Goal: Task Accomplishment & Management: Use online tool/utility

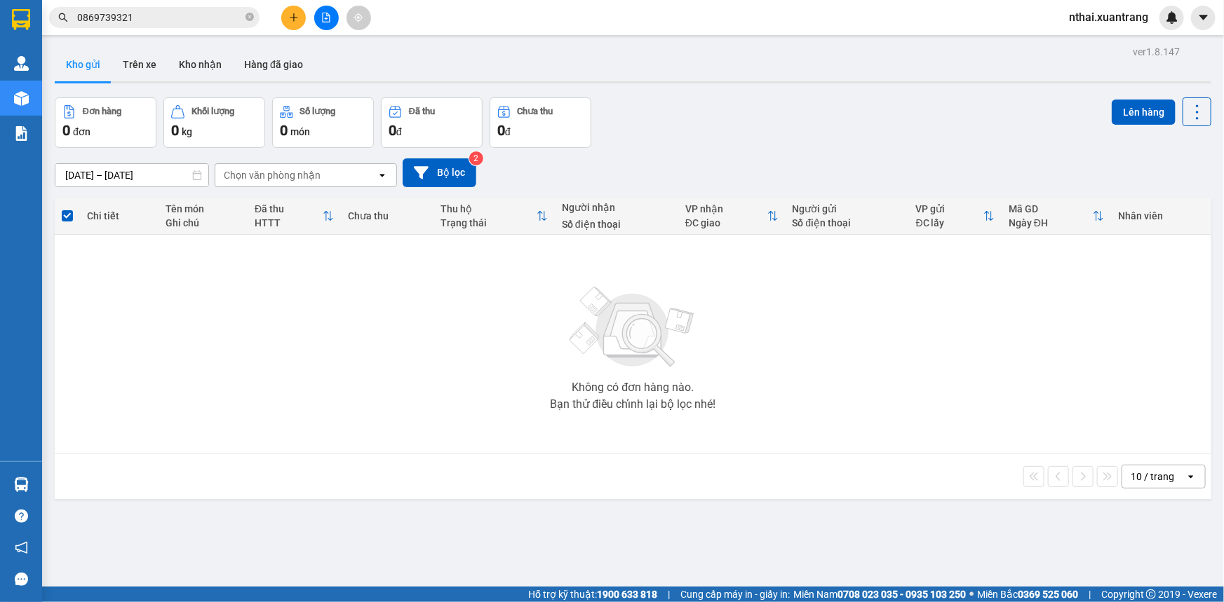
click at [341, 16] on div at bounding box center [326, 18] width 105 height 25
click at [331, 18] on button at bounding box center [326, 18] width 25 height 25
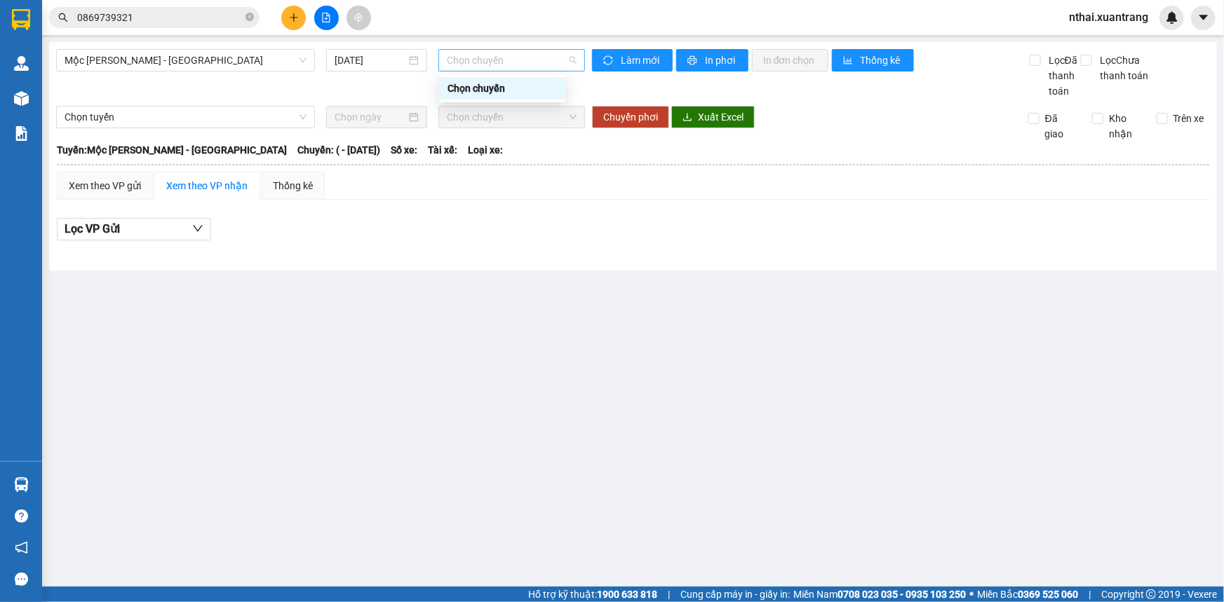
click at [467, 69] on span "Chọn chuyến" at bounding box center [512, 60] width 130 height 21
click at [170, 110] on span "Chọn tuyến" at bounding box center [186, 117] width 242 height 21
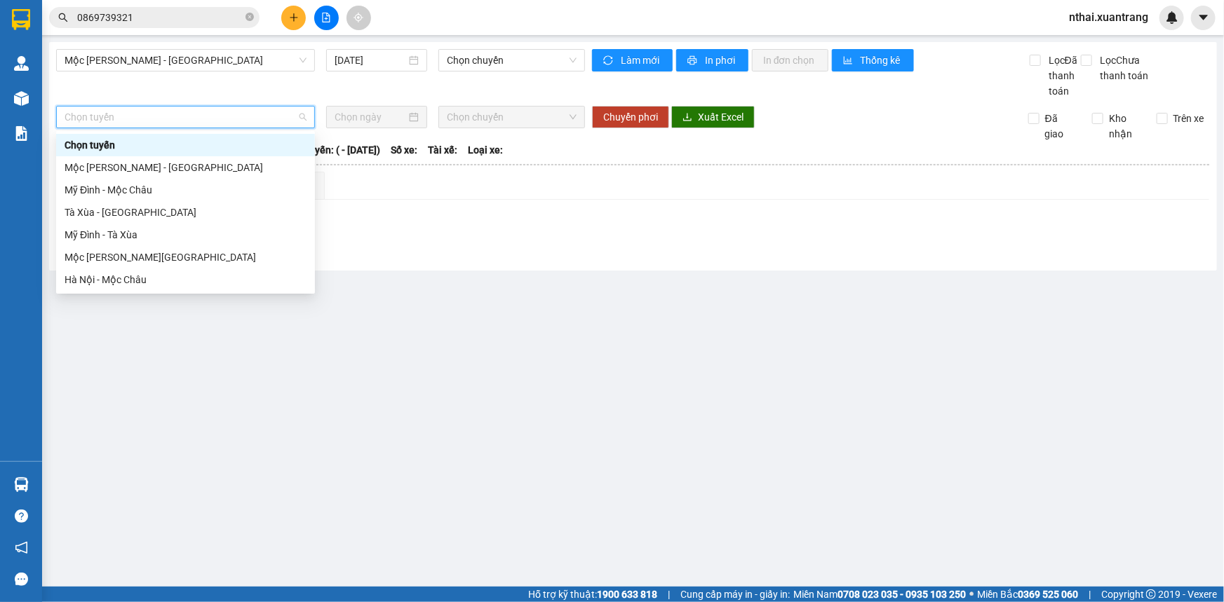
click at [174, 22] on input "0869739321" at bounding box center [160, 17] width 166 height 15
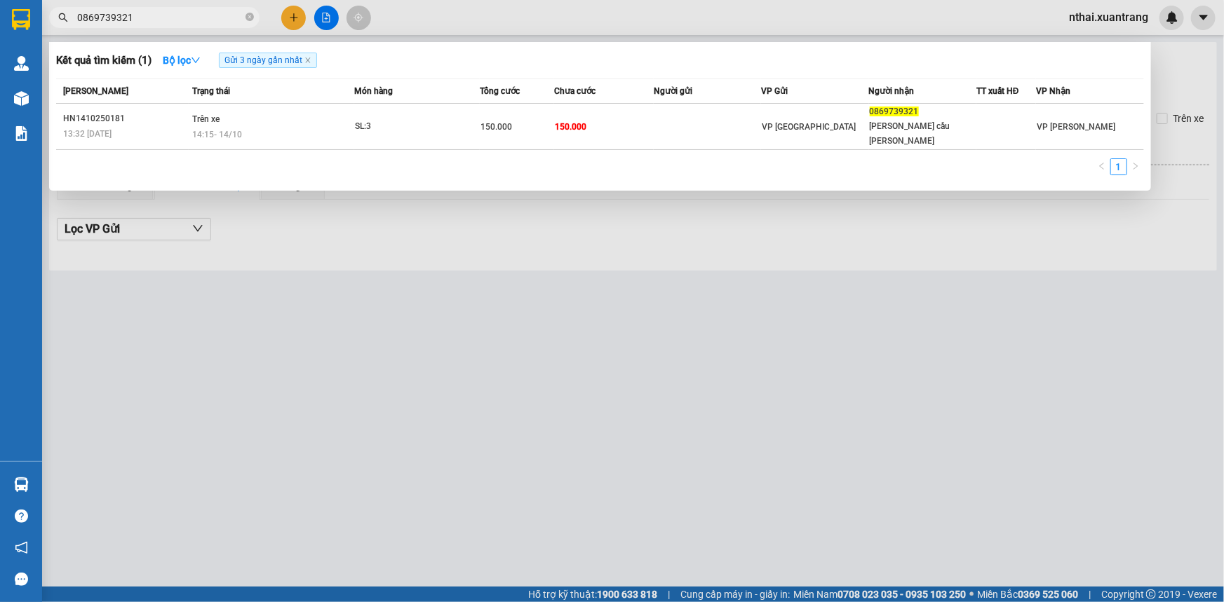
click at [547, 325] on div at bounding box center [612, 301] width 1224 height 602
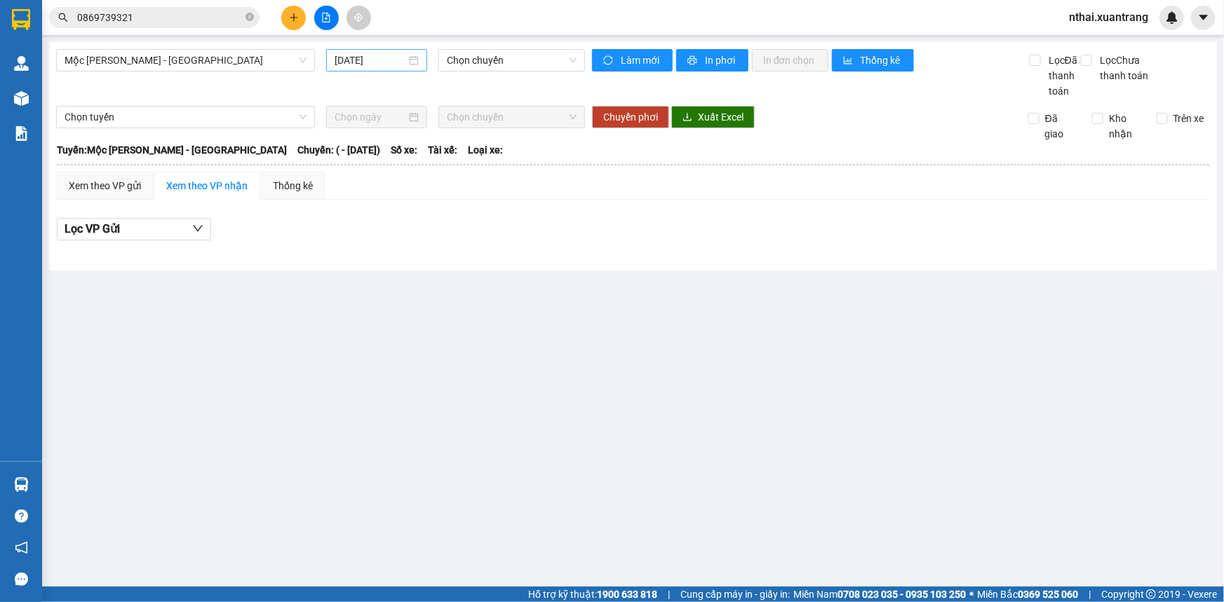
drag, startPoint x: 338, startPoint y: 69, endPoint x: 358, endPoint y: 63, distance: 20.6
click at [339, 69] on div "[DATE]" at bounding box center [376, 60] width 101 height 22
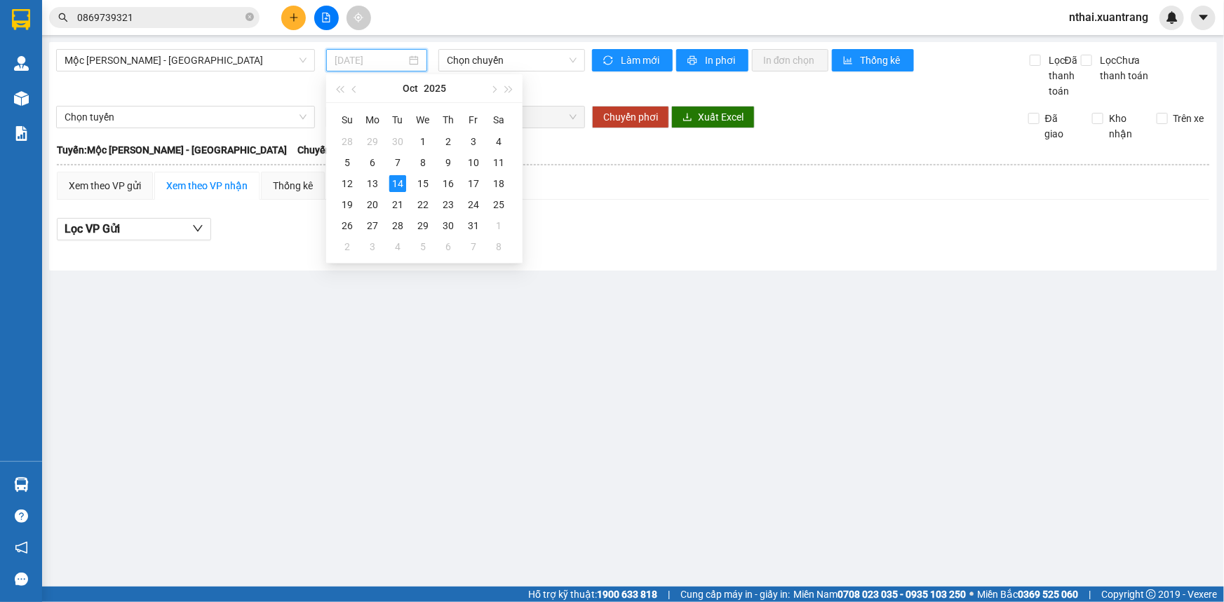
type input "[DATE]"
click at [401, 181] on div "14" at bounding box center [397, 183] width 17 height 17
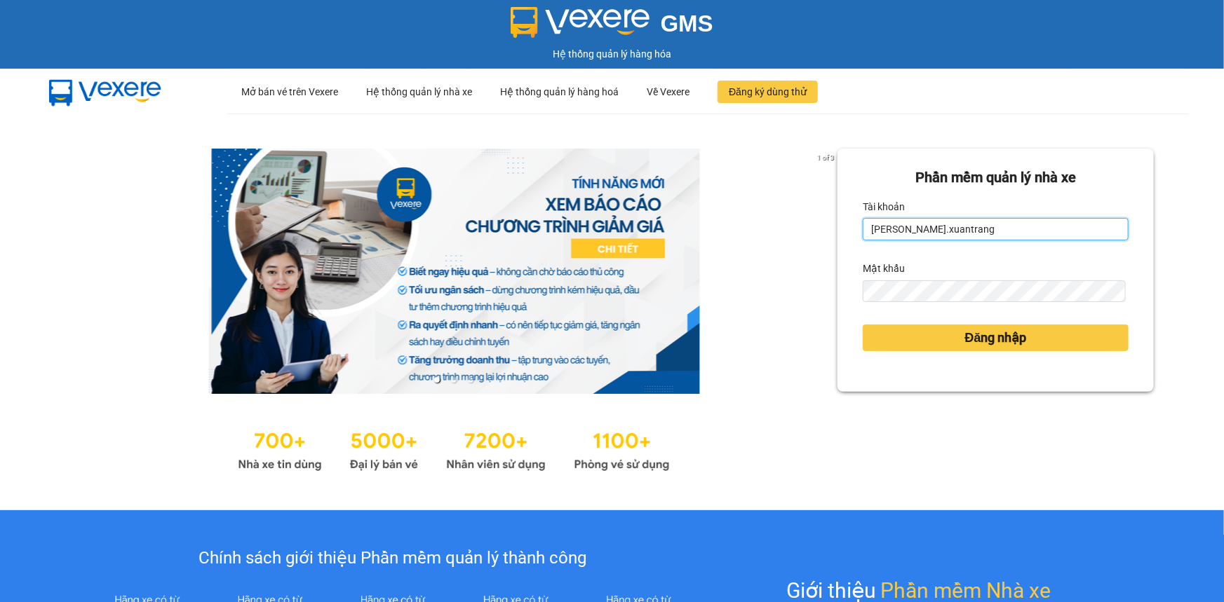
click at [945, 221] on input "[PERSON_NAME].xuantrang" at bounding box center [996, 229] width 266 height 22
click at [931, 227] on input "[PERSON_NAME].xuantrang" at bounding box center [996, 229] width 266 height 22
click at [931, 227] on input "nguyenhong.xuantrang" at bounding box center [996, 229] width 266 height 22
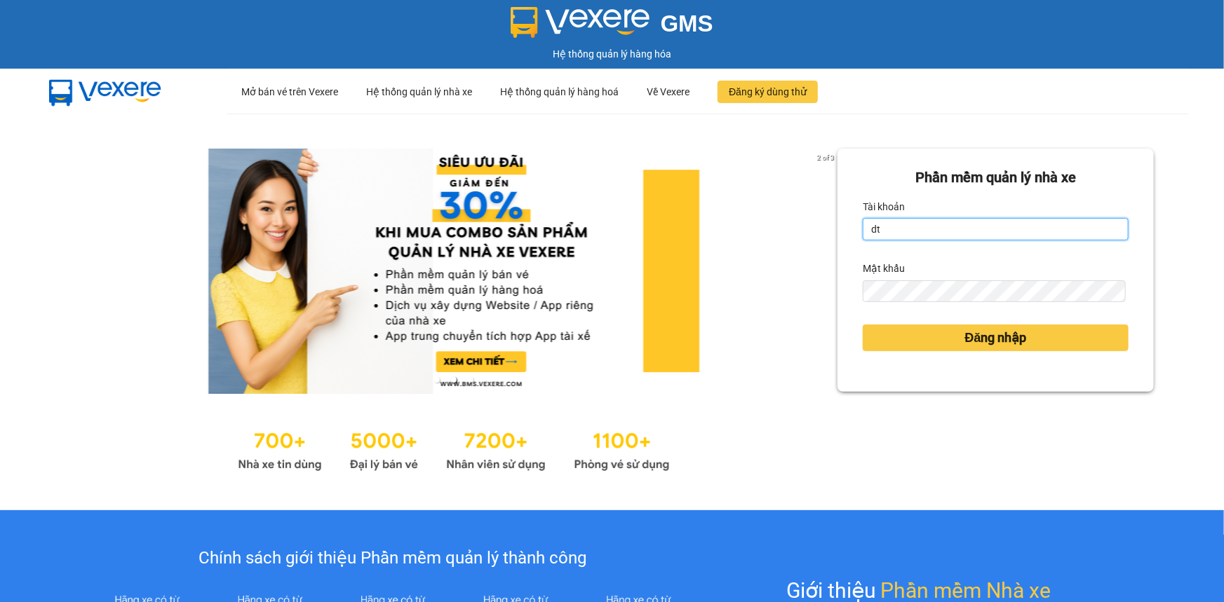
type input "dttoan.xuantrang"
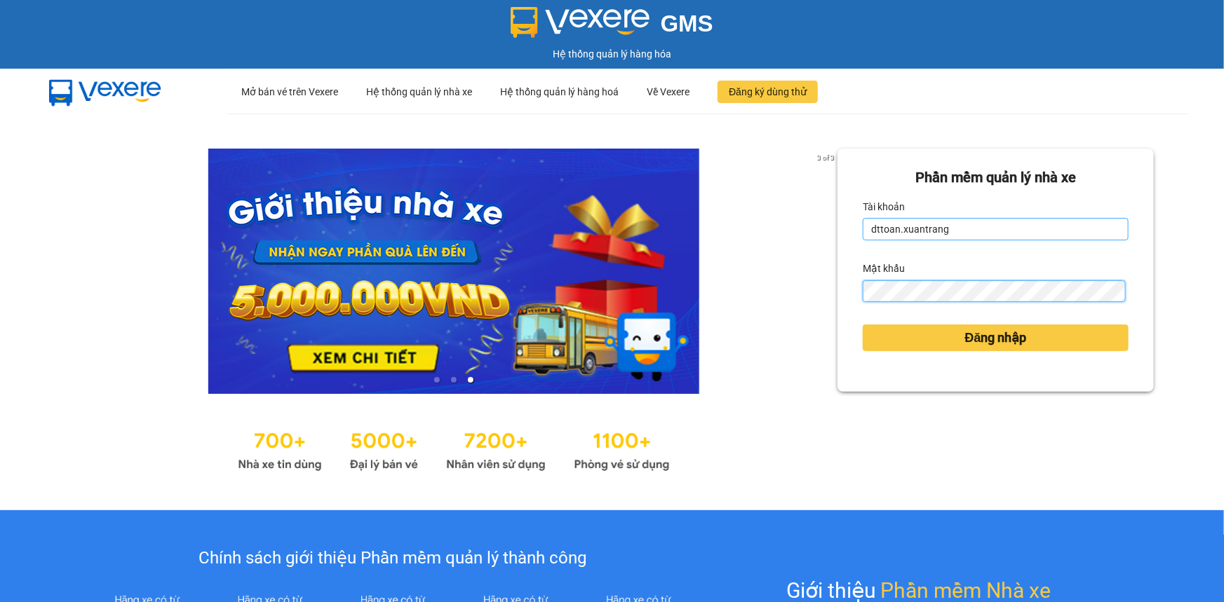
click at [863, 325] on button "Đăng nhập" at bounding box center [996, 338] width 266 height 27
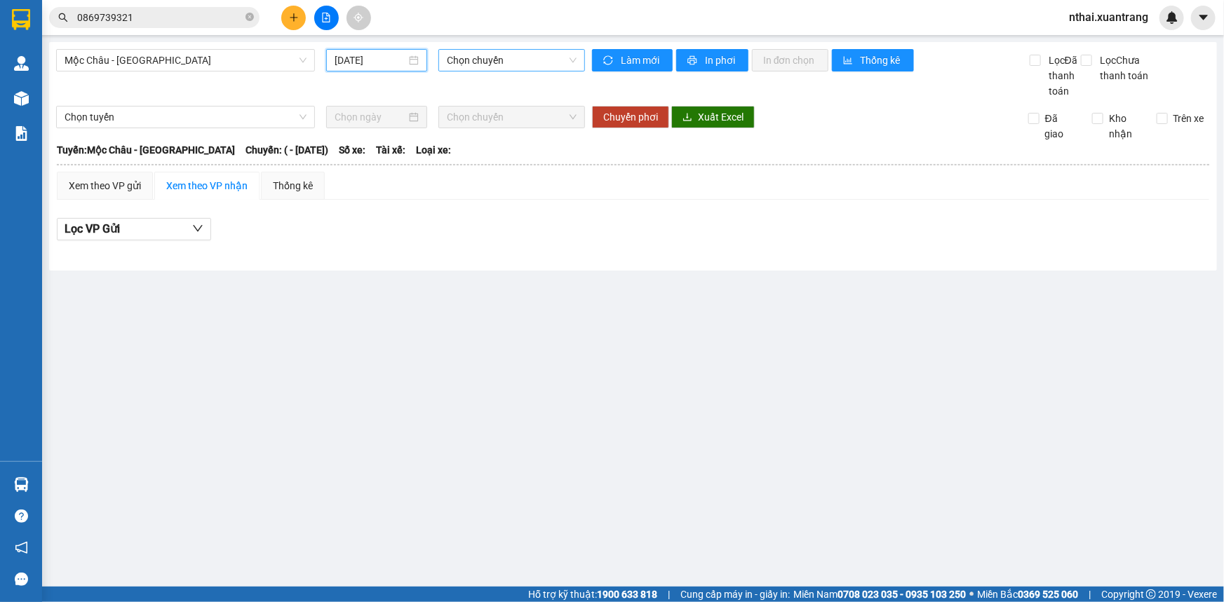
click at [468, 59] on span "Chọn chuyến" at bounding box center [512, 60] width 130 height 21
click at [478, 227] on div "Lọc VP Gửi" at bounding box center [633, 229] width 1152 height 23
click at [264, 65] on span "Mộc Châu - [GEOGRAPHIC_DATA]" at bounding box center [186, 60] width 242 height 21
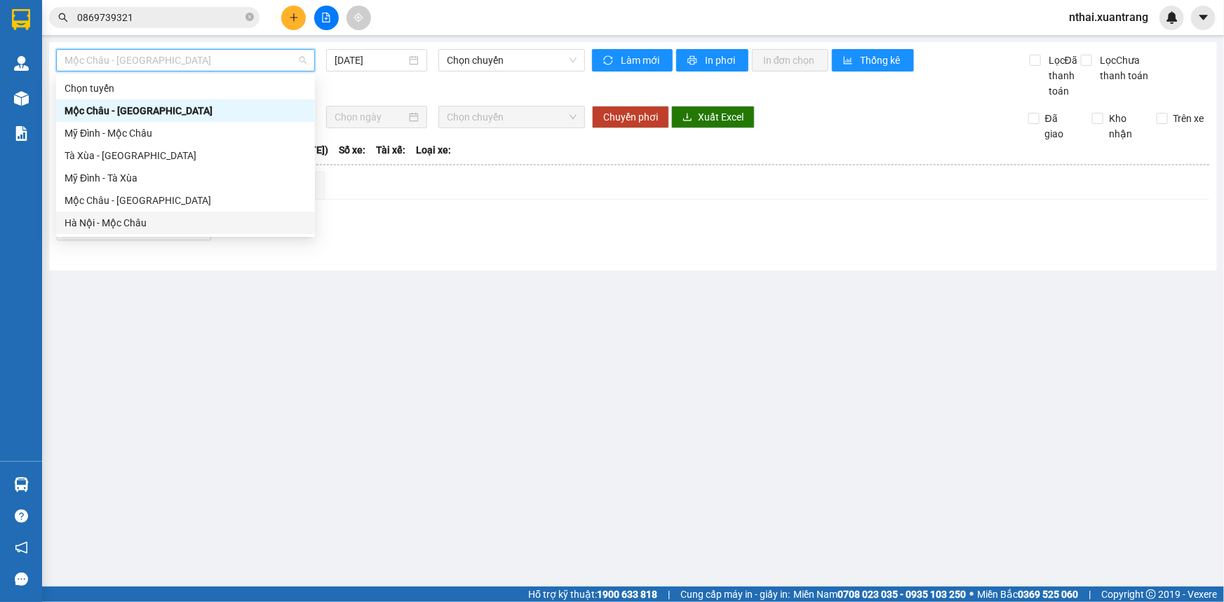
click at [189, 226] on div "Hà Nội - Mộc Châu" at bounding box center [186, 222] width 242 height 15
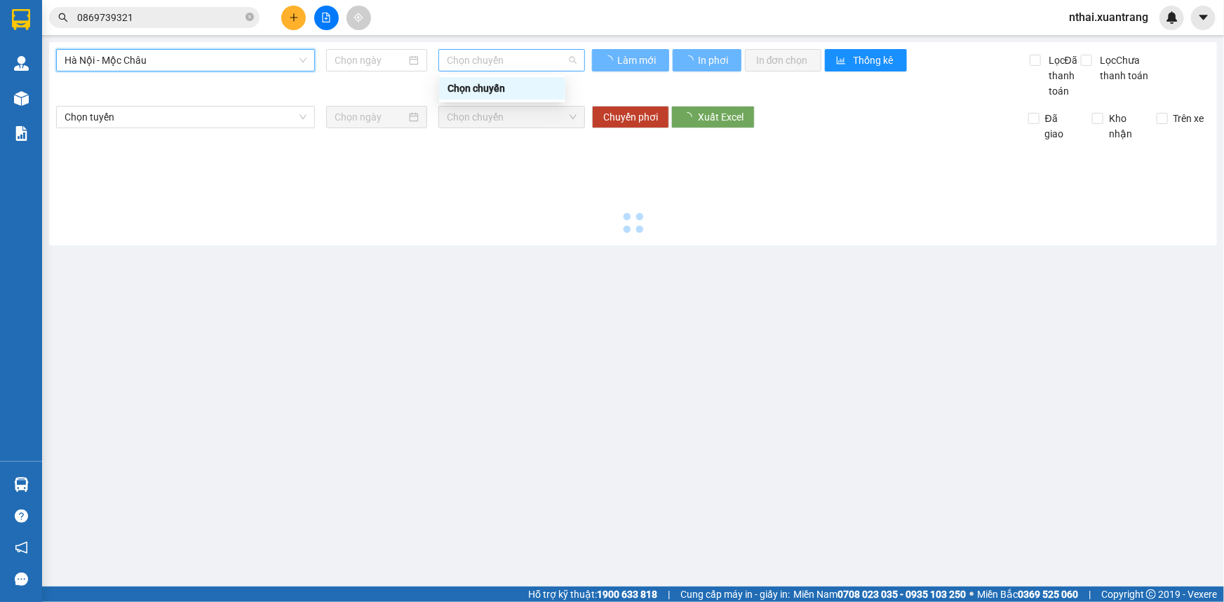
click at [485, 67] on span "Chọn chuyến" at bounding box center [512, 60] width 130 height 21
type input "[DATE]"
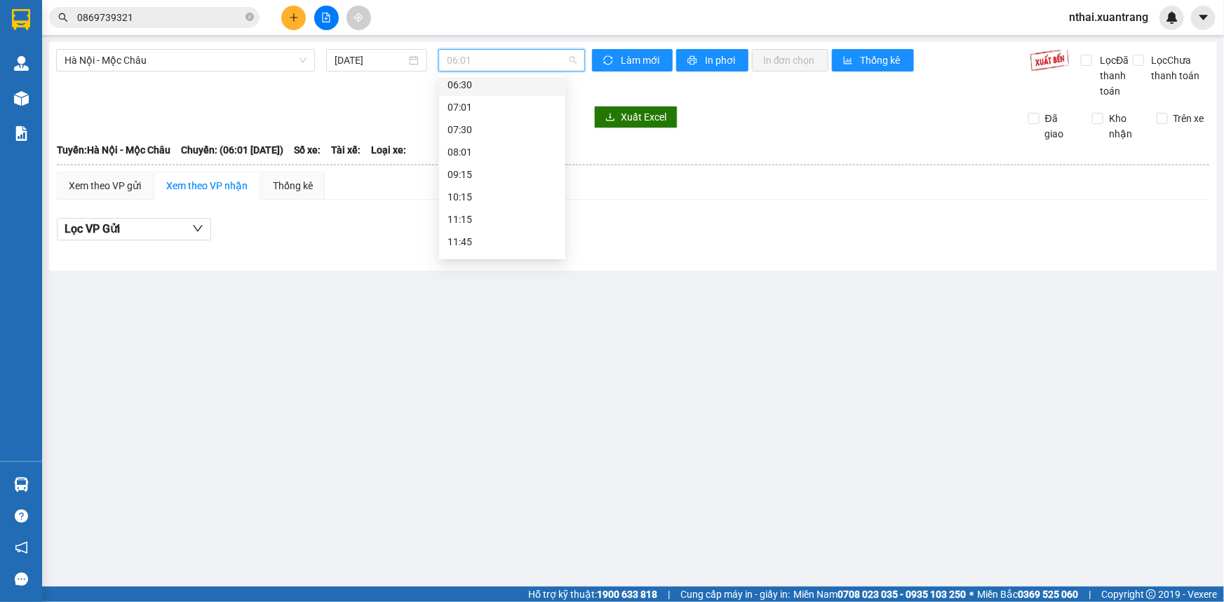
scroll to position [224, 0]
click at [487, 239] on div "22:00 (TC)" at bounding box center [501, 245] width 109 height 15
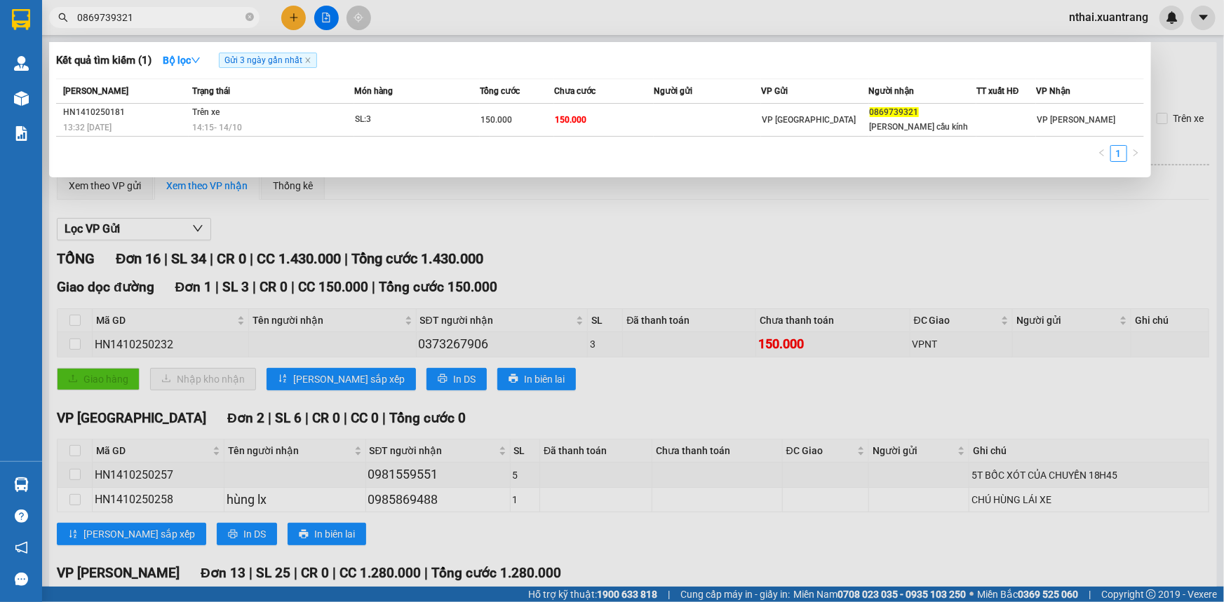
click at [207, 18] on input "0869739321" at bounding box center [160, 17] width 166 height 15
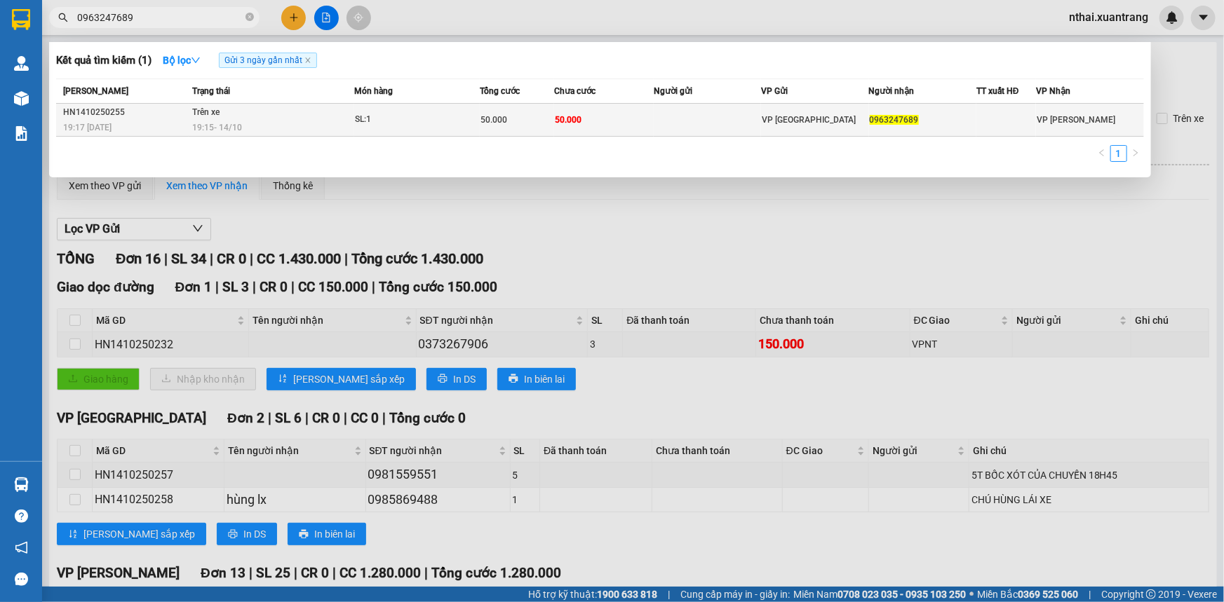
type input "0963247689"
click at [600, 130] on td "50.000" at bounding box center [604, 120] width 100 height 33
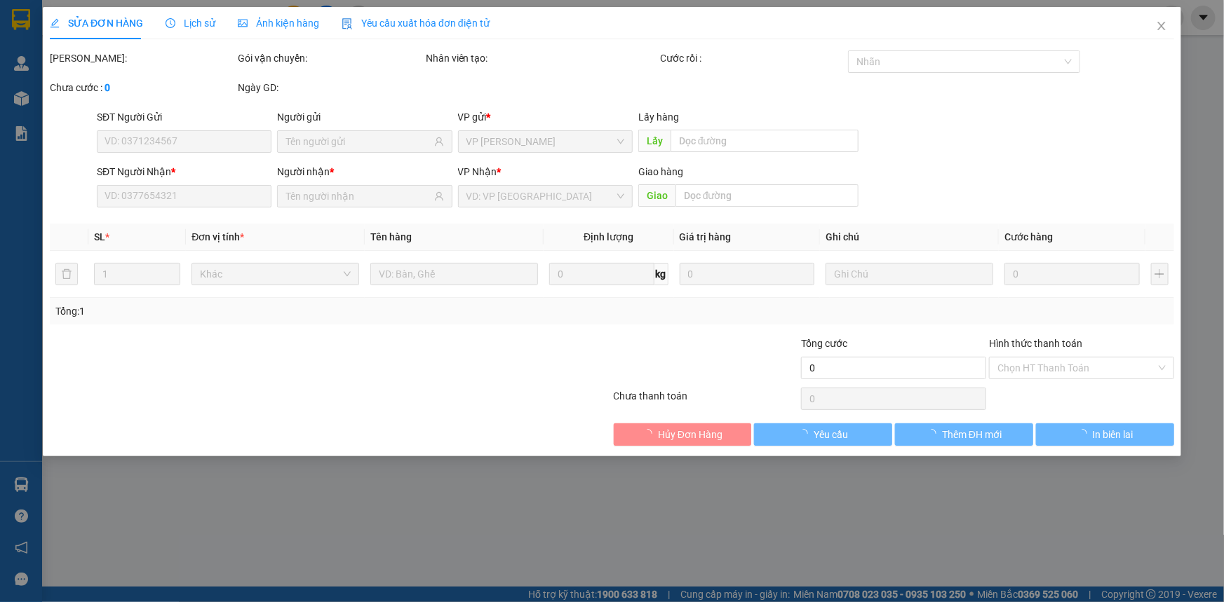
click at [256, 24] on span "Ảnh kiện hàng" at bounding box center [278, 23] width 81 height 11
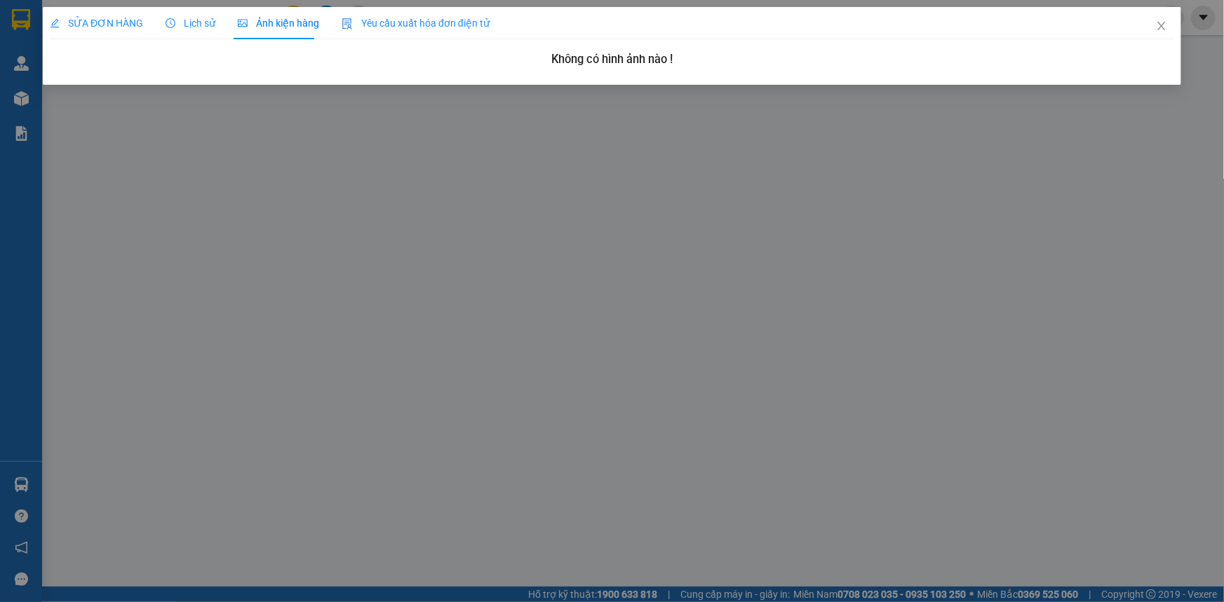
click at [142, 19] on div "SỬA ĐƠN HÀNG Lịch sử Ảnh kiện hàng Yêu cầu xuất hóa đơn điện tử" at bounding box center [270, 23] width 440 height 32
click at [128, 23] on span "SỬA ĐƠN HÀNG" at bounding box center [96, 23] width 93 height 11
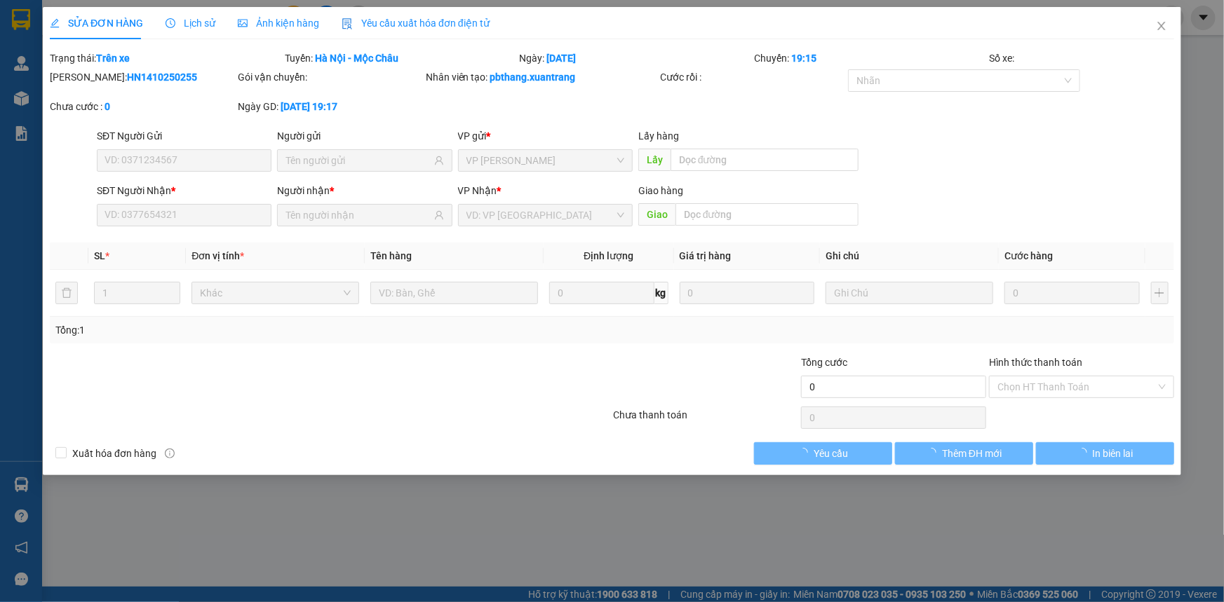
type input "0963247689"
type input "50.000"
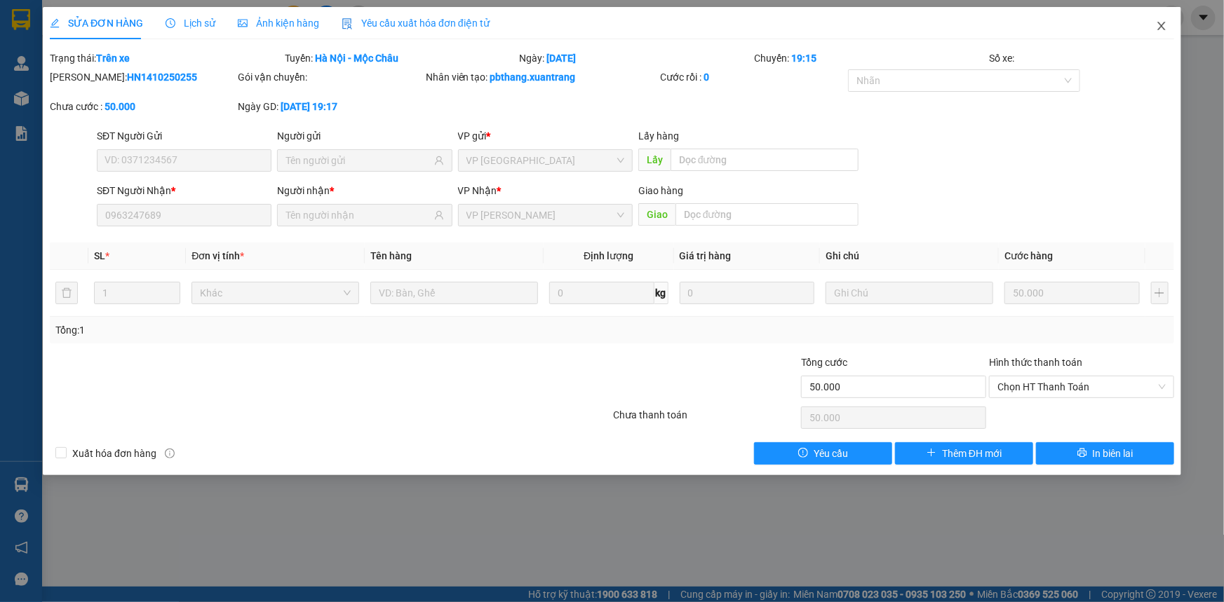
click at [1157, 28] on icon "close" at bounding box center [1161, 25] width 11 height 11
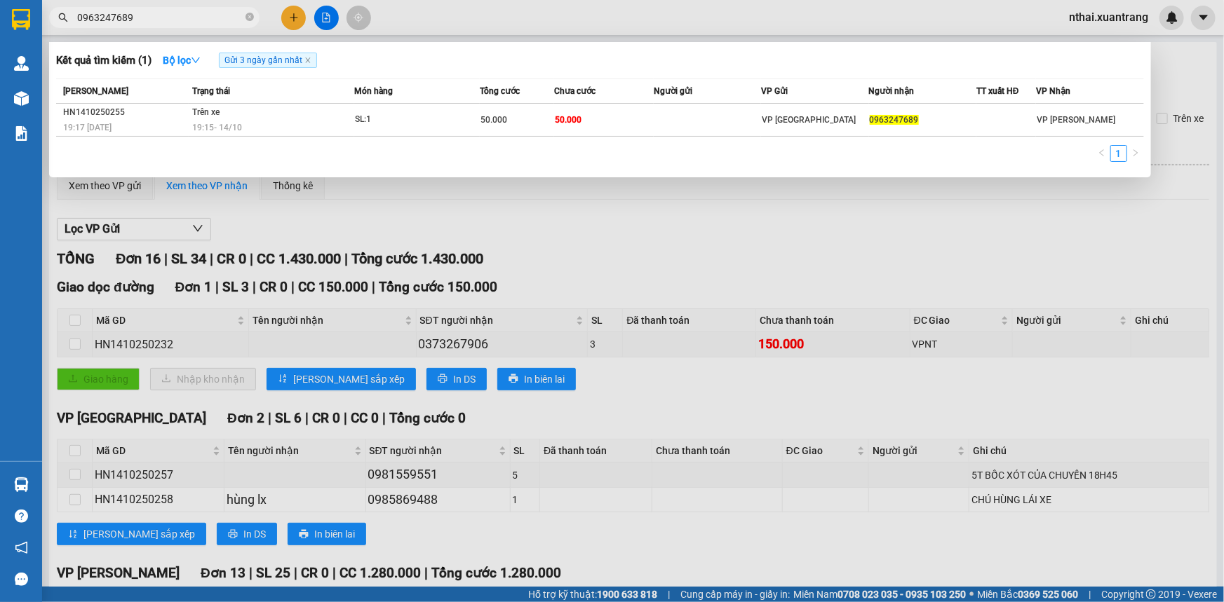
click at [185, 18] on input "0963247689" at bounding box center [160, 17] width 166 height 15
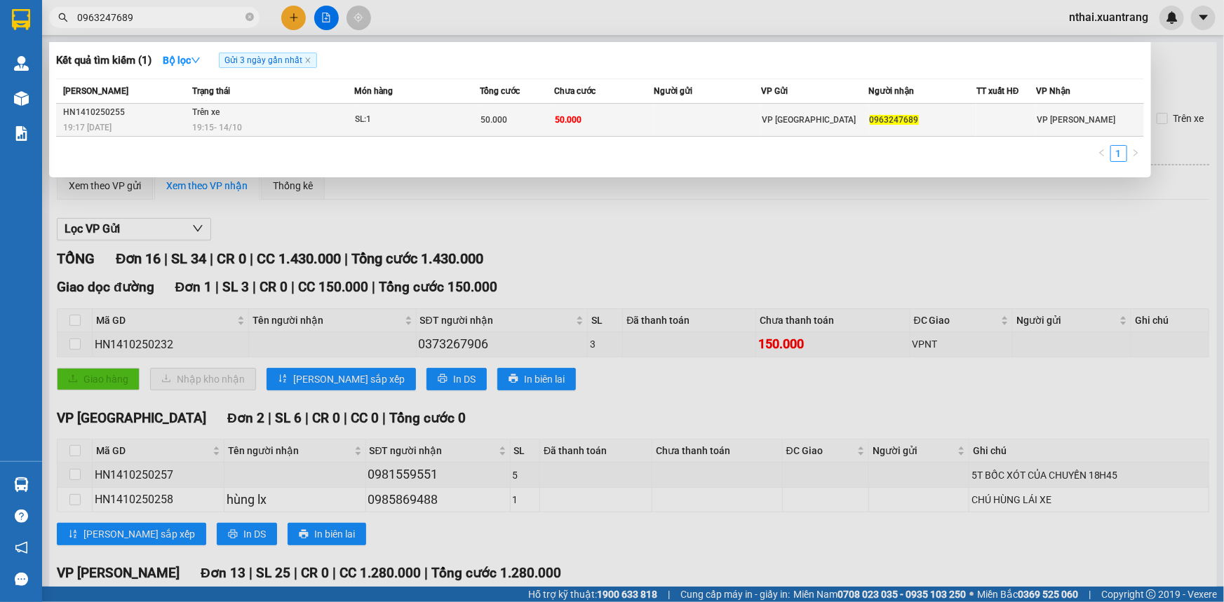
click at [648, 130] on td "50.000" at bounding box center [604, 120] width 100 height 33
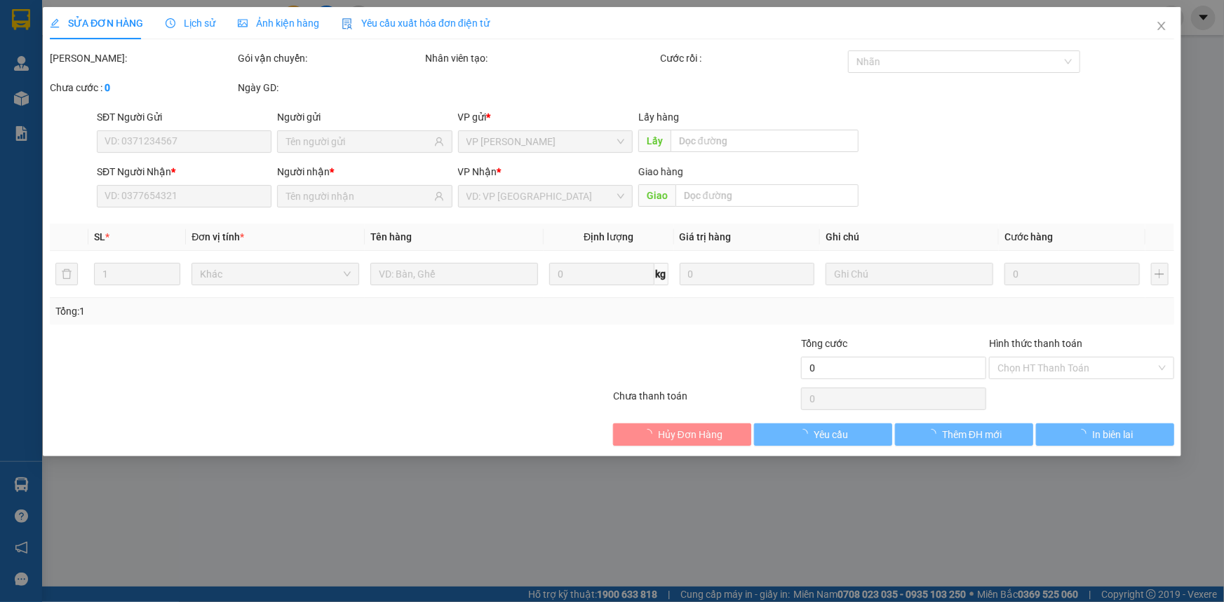
type input "0963247689"
type input "50.000"
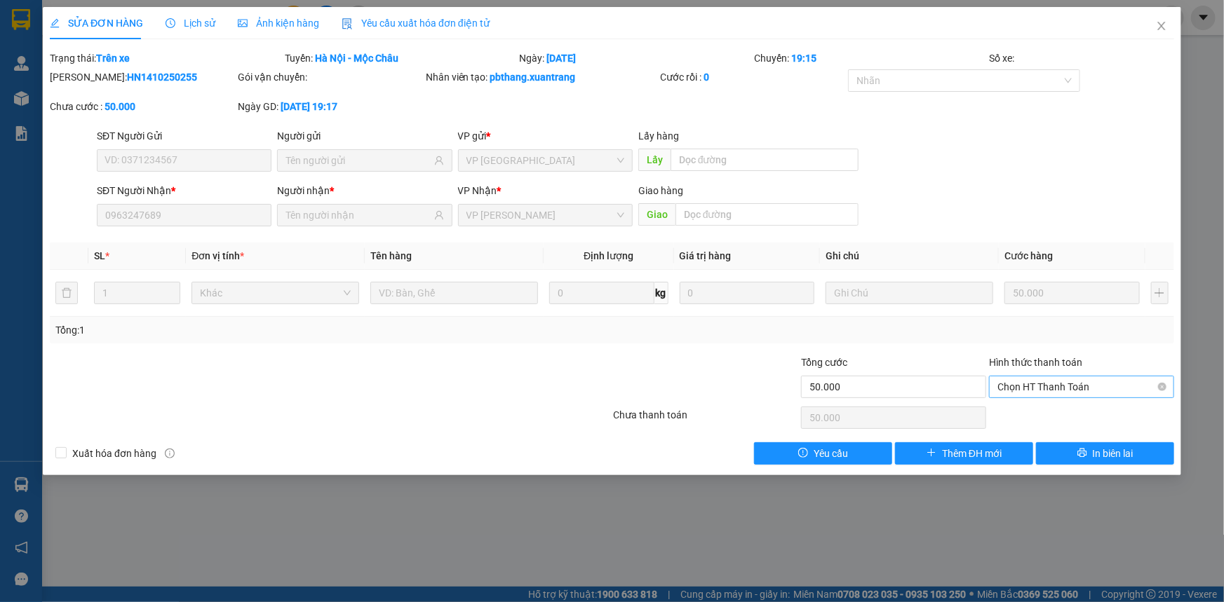
click at [1072, 389] on span "Chọn HT Thanh Toán" at bounding box center [1081, 387] width 168 height 21
click at [1105, 456] on span "In biên lai" at bounding box center [1113, 453] width 41 height 15
